Goal: Information Seeking & Learning: Learn about a topic

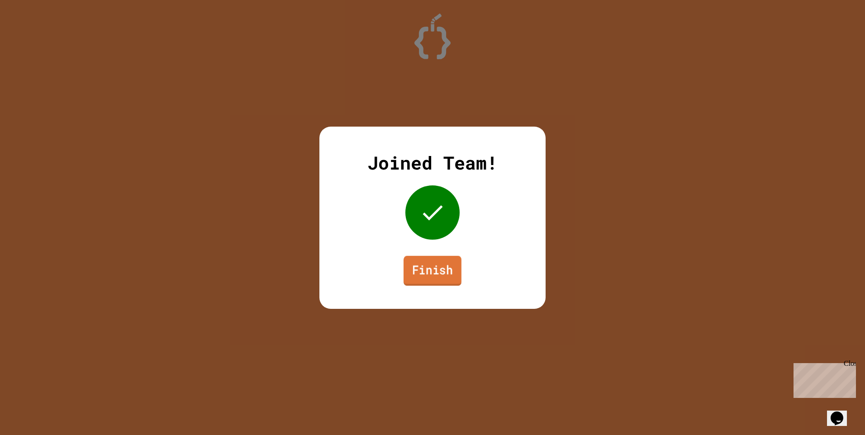
click at [423, 264] on link "Finish" at bounding box center [432, 271] width 58 height 30
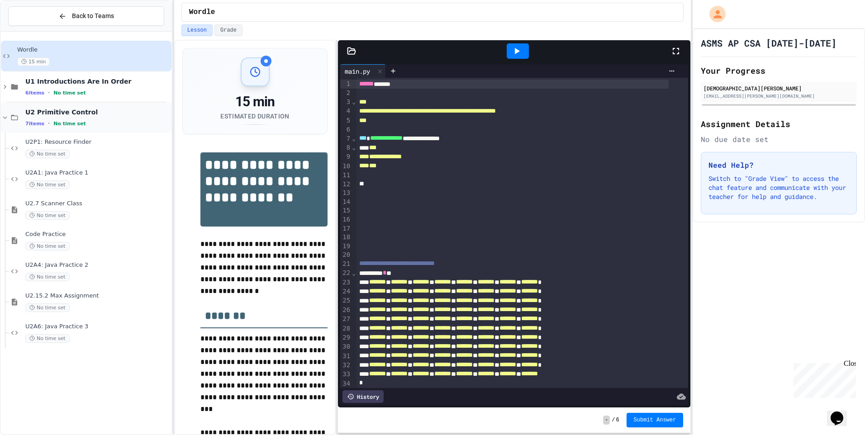
click at [102, 120] on div "7 items • No time set" at bounding box center [97, 123] width 144 height 7
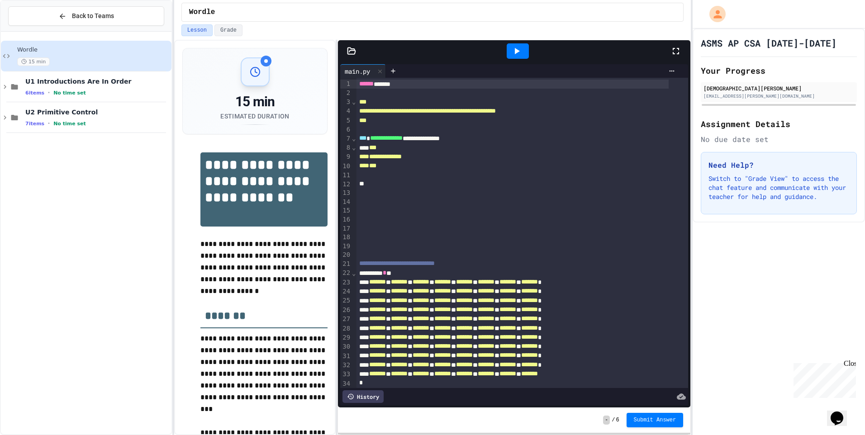
click at [102, 120] on div "7 items • No time set" at bounding box center [97, 123] width 144 height 7
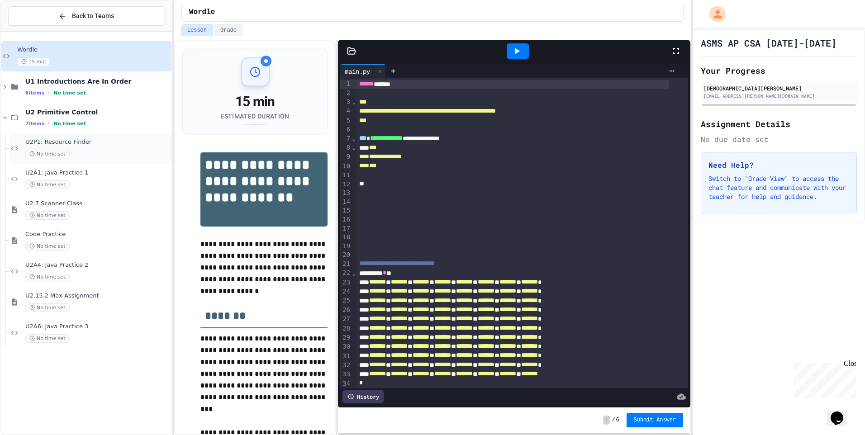
click at [95, 147] on div "U2P1: Resource Finder No time set" at bounding box center [97, 148] width 144 height 20
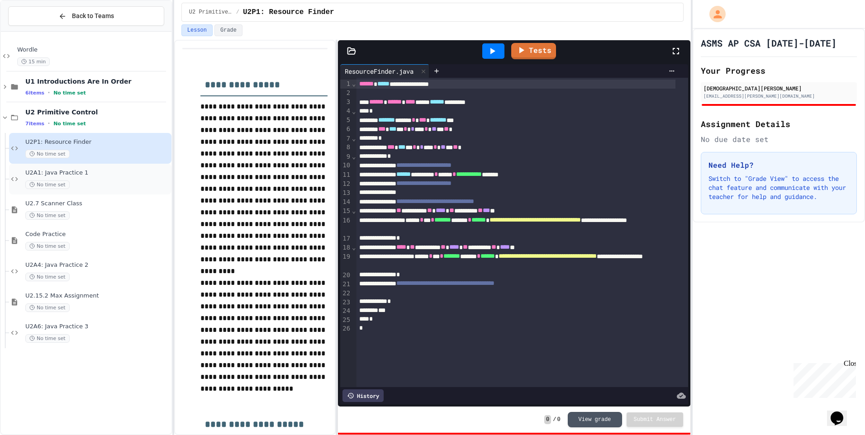
click at [88, 173] on span "U2A1: Java Practice 1" at bounding box center [97, 173] width 144 height 8
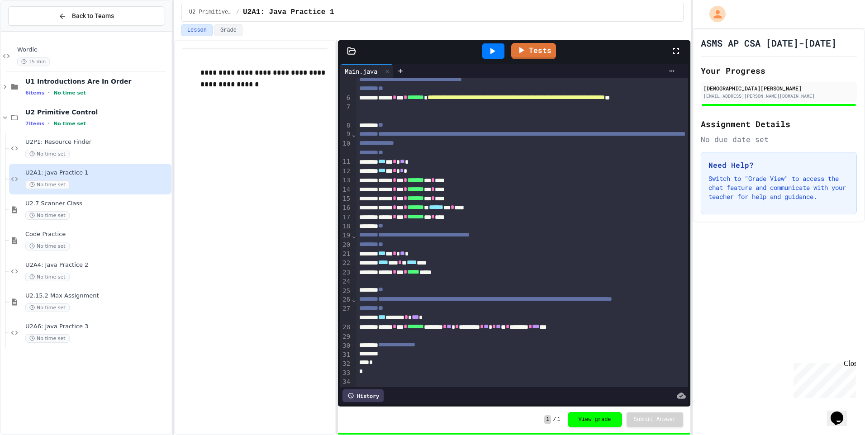
scroll to position [83, 0]
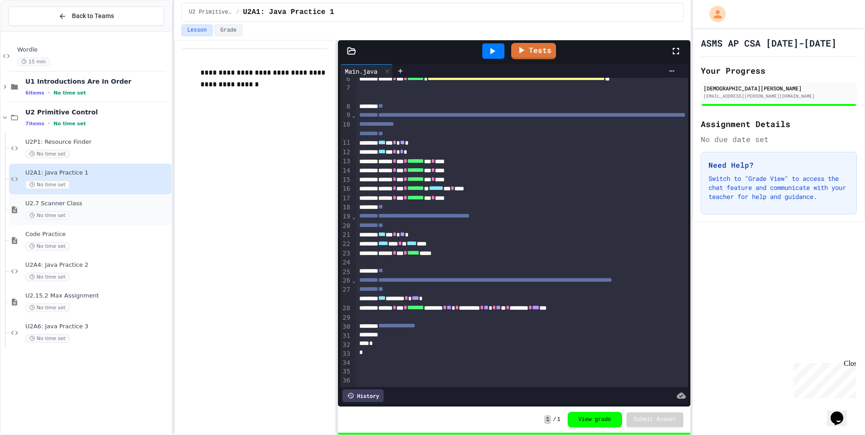
click at [120, 222] on div "U2.7 Scanner Class No time set" at bounding box center [90, 210] width 162 height 31
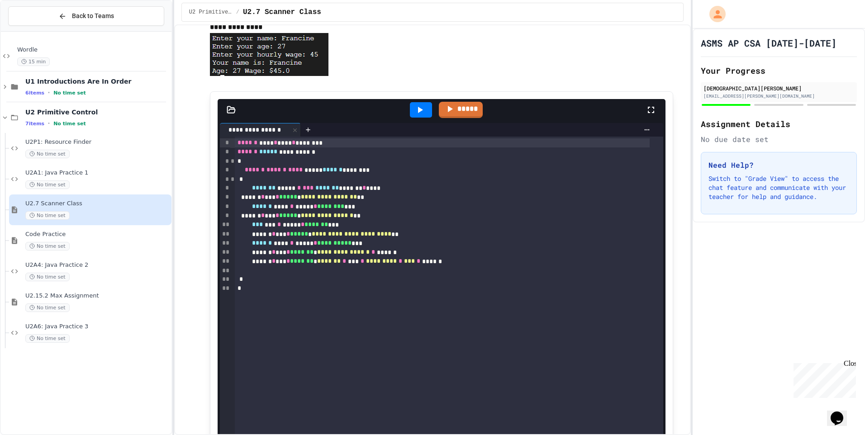
scroll to position [181, 0]
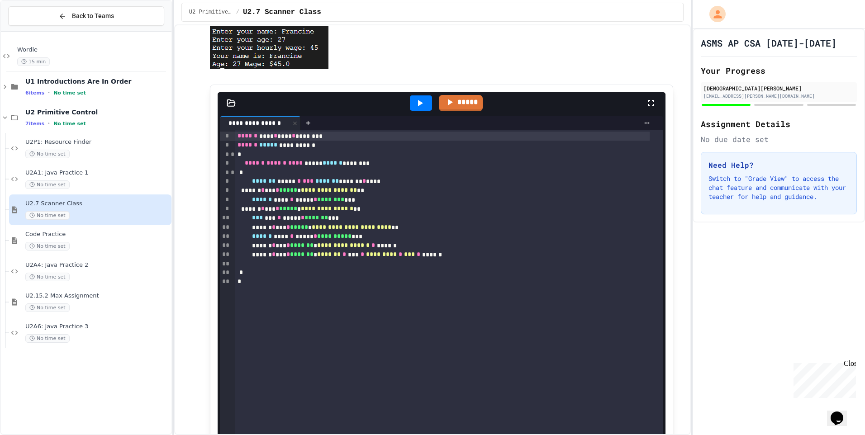
click at [470, 232] on div "**********" at bounding box center [442, 227] width 415 height 9
click at [107, 248] on div "No time set" at bounding box center [97, 246] width 144 height 9
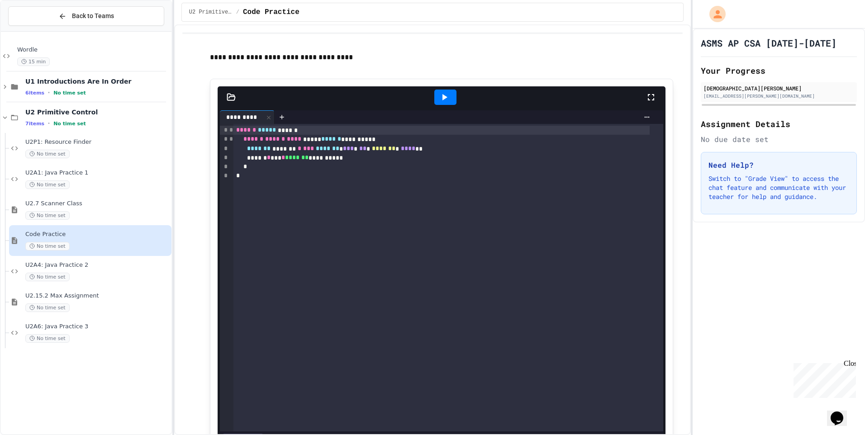
scroll to position [45, 0]
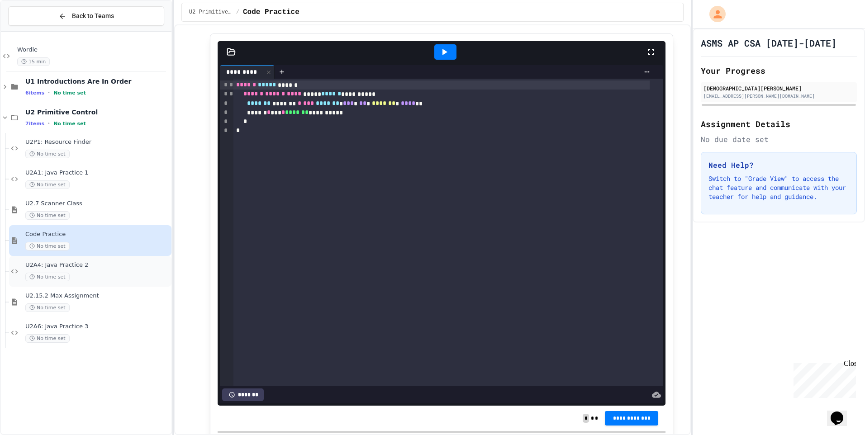
click at [131, 258] on div "U2A4: Java Practice 2 No time set" at bounding box center [90, 271] width 162 height 31
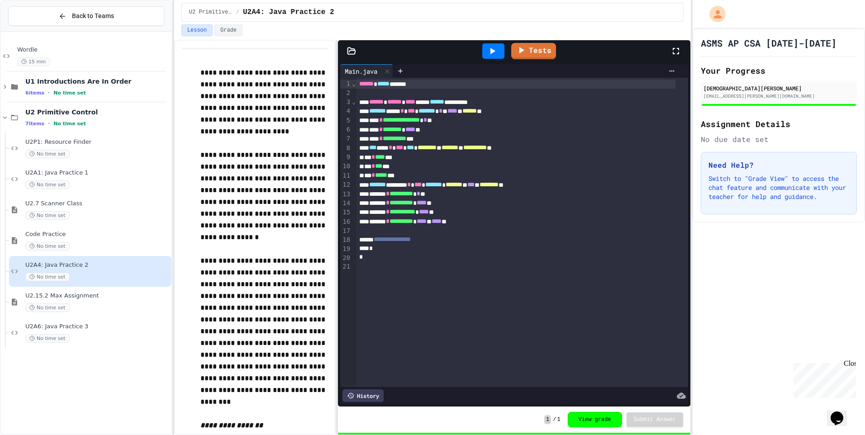
click at [109, 307] on div "No time set" at bounding box center [97, 308] width 144 height 9
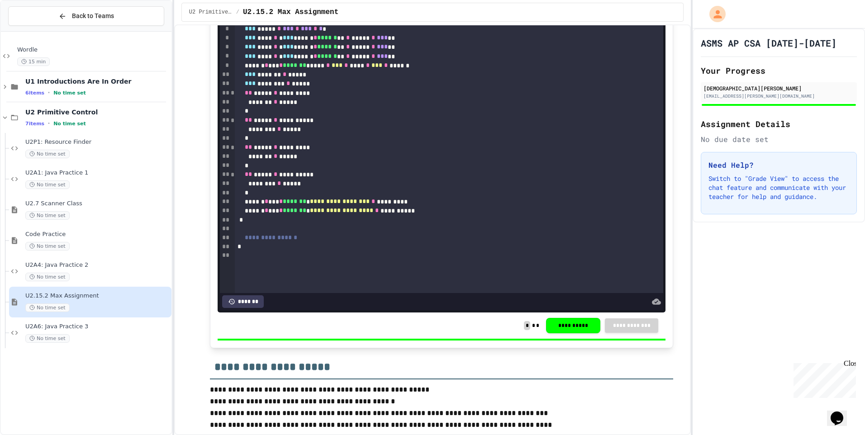
scroll to position [271, 0]
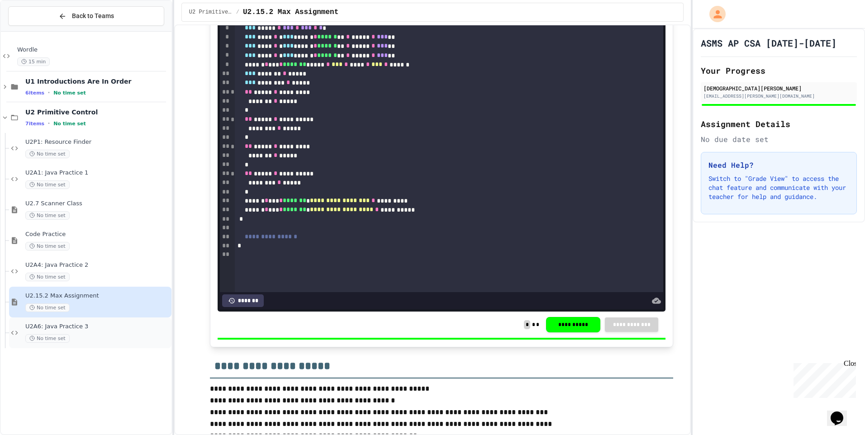
click at [124, 326] on span "U2A6: Java Practice 3" at bounding box center [97, 327] width 144 height 8
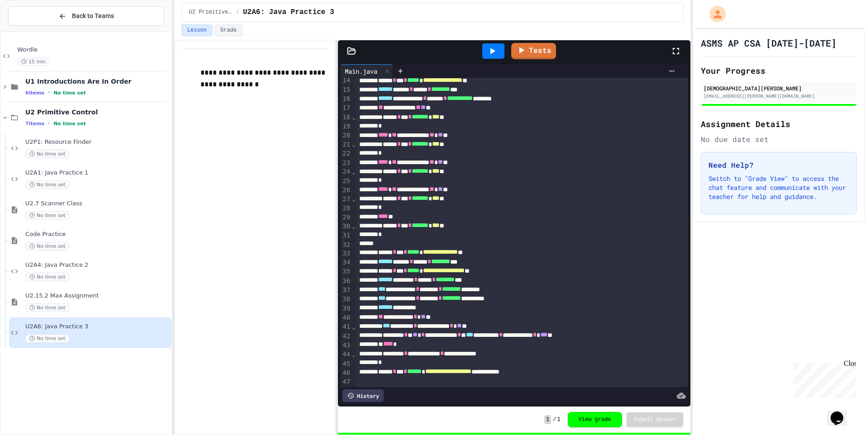
scroll to position [136, 0]
